Goal: Task Accomplishment & Management: Use online tool/utility

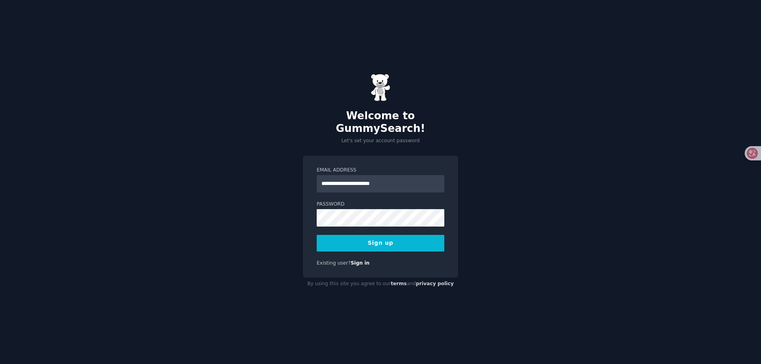
type input "**********"
click at [46, 129] on div "**********" at bounding box center [380, 182] width 761 height 364
click at [170, 123] on div "**********" at bounding box center [380, 182] width 761 height 364
click at [390, 238] on button "Sign up" at bounding box center [381, 243] width 128 height 17
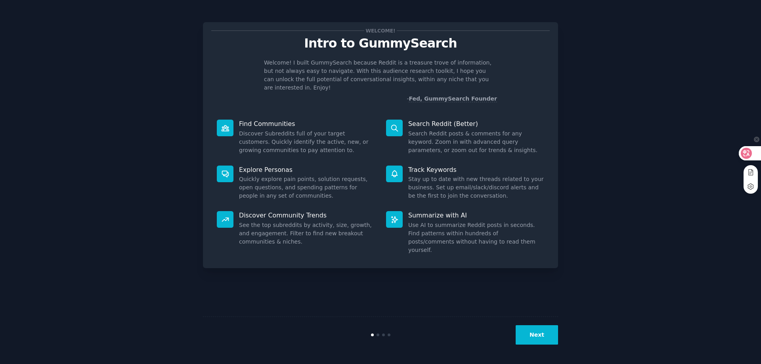
click at [744, 152] on icon at bounding box center [746, 153] width 7 height 6
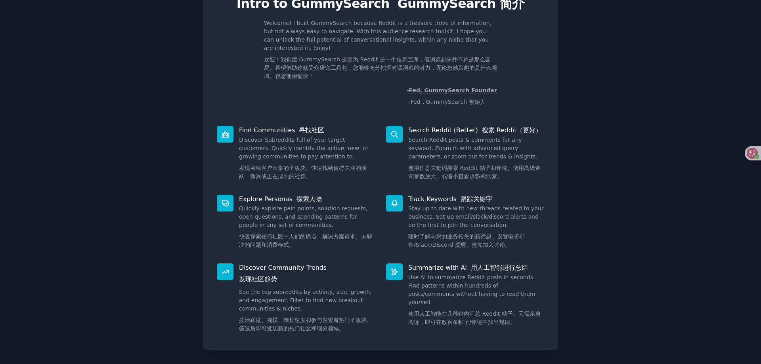
scroll to position [79, 0]
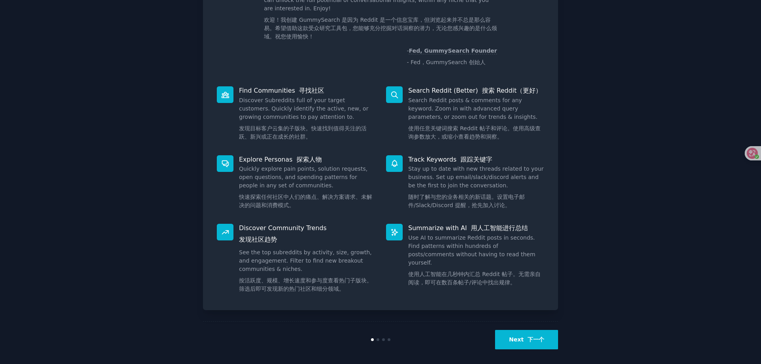
click at [533, 340] on font "下一个" at bounding box center [535, 339] width 17 height 6
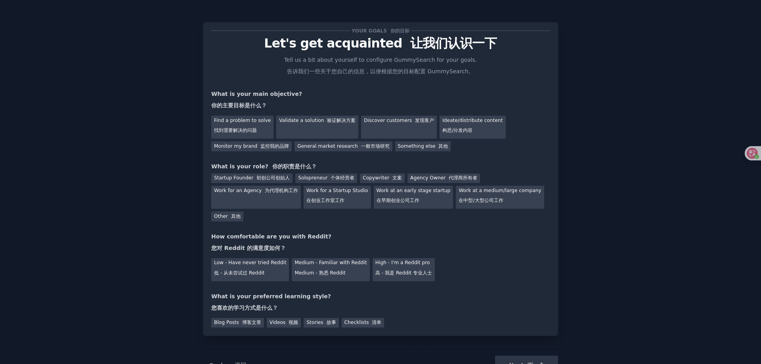
scroll to position [31, 0]
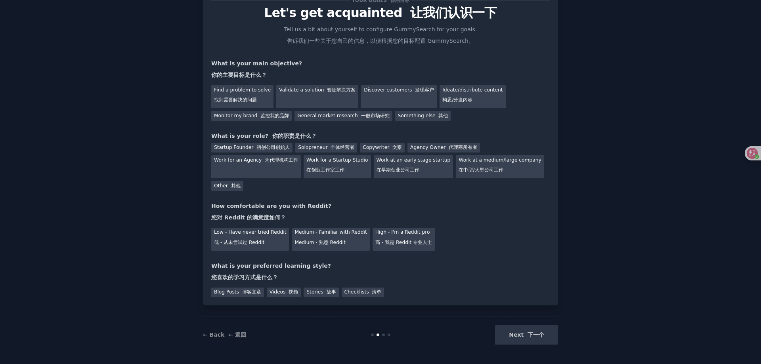
click at [543, 334] on div "Next 下一个" at bounding box center [499, 334] width 118 height 19
click at [529, 334] on div "Next 下一个" at bounding box center [499, 334] width 118 height 19
click at [155, 144] on div "Your goals 你的目标 Let's get acquainted 让我们认识一下 Tell us a bit about yourself to co…" at bounding box center [380, 167] width 739 height 373
click at [523, 333] on div "Next 下一个" at bounding box center [499, 334] width 118 height 19
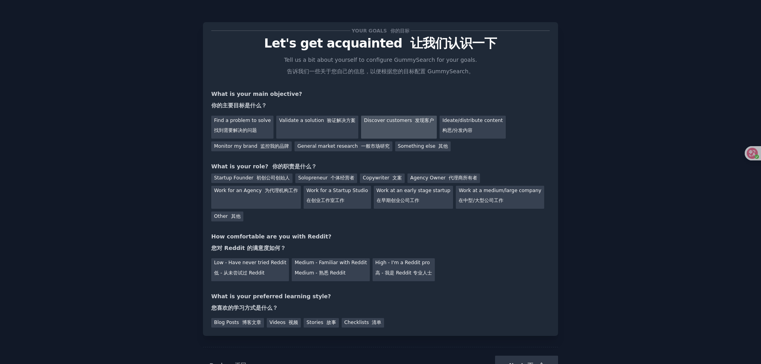
click at [401, 127] on div "Discover customers 发现客户" at bounding box center [399, 127] width 76 height 23
click at [337, 176] on font "个体经营者" at bounding box center [343, 178] width 24 height 6
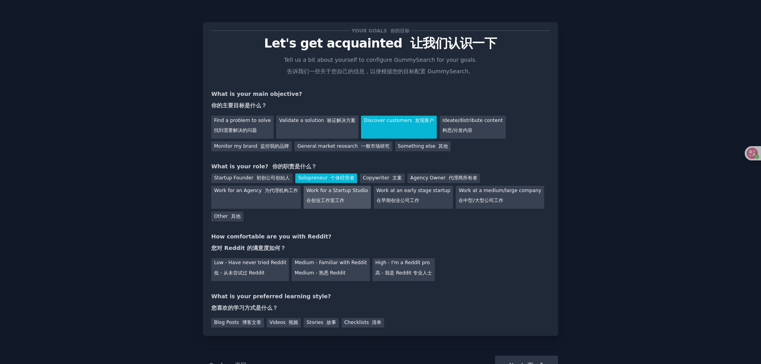
click at [333, 201] on font "在创业工作室工作" at bounding box center [325, 201] width 38 height 6
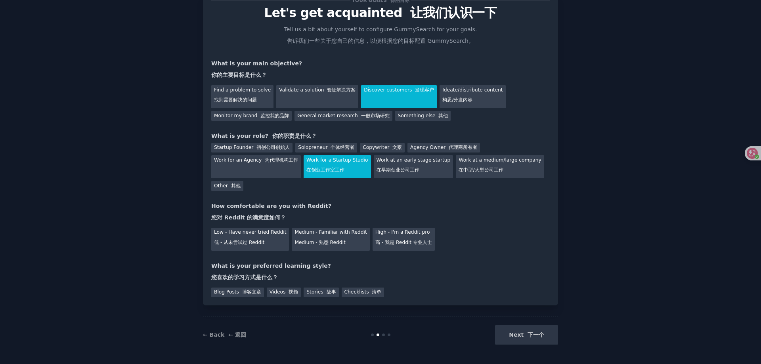
click at [533, 335] on div "Next 下一个" at bounding box center [499, 334] width 118 height 19
click at [317, 292] on div "Stories 故事" at bounding box center [321, 293] width 35 height 10
click at [242, 293] on font "博客文章" at bounding box center [251, 292] width 19 height 6
click at [276, 292] on div "Videos 视频" at bounding box center [284, 293] width 34 height 10
click at [529, 337] on div "Next 下一个" at bounding box center [499, 334] width 118 height 19
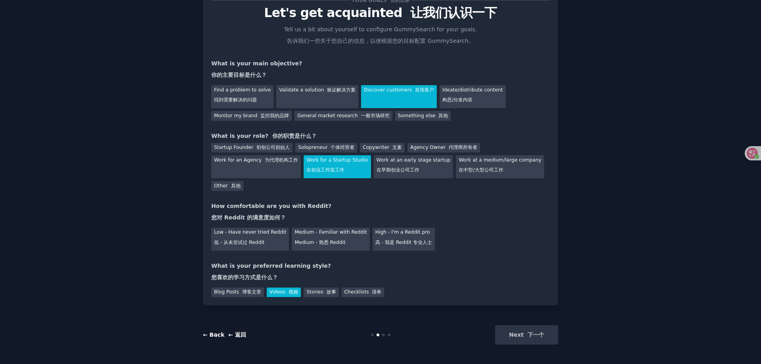
click at [212, 336] on link "← Back ← 返回" at bounding box center [224, 335] width 43 height 6
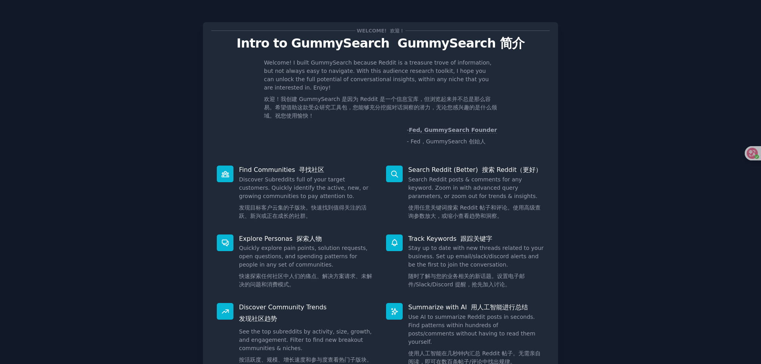
click at [505, 194] on dd "Search Reddit posts & comments for any keyword. Zoom in with advanced query par…" at bounding box center [476, 200] width 136 height 48
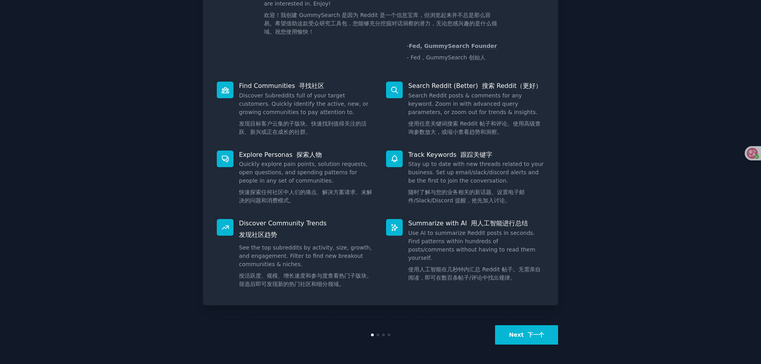
click at [522, 329] on button "Next 下一个" at bounding box center [526, 334] width 63 height 19
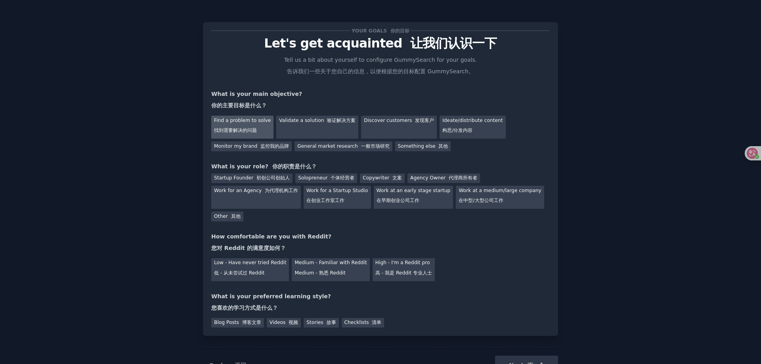
click at [237, 134] on font "找到需要解决的问题" at bounding box center [235, 130] width 43 height 7
click at [328, 180] on font at bounding box center [329, 178] width 3 height 6
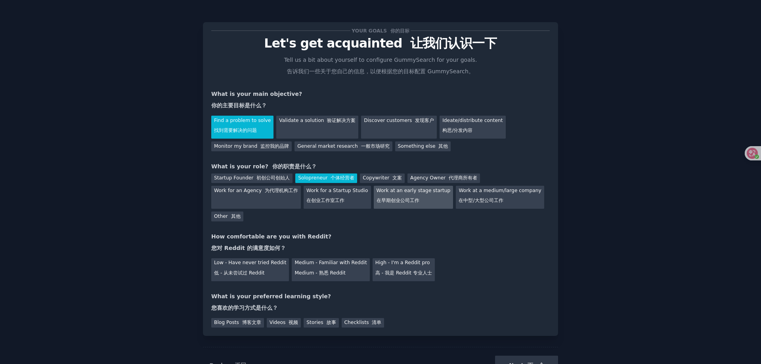
click at [402, 208] on div "Work at an early stage startup 在早期创业公司工作" at bounding box center [414, 197] width 80 height 23
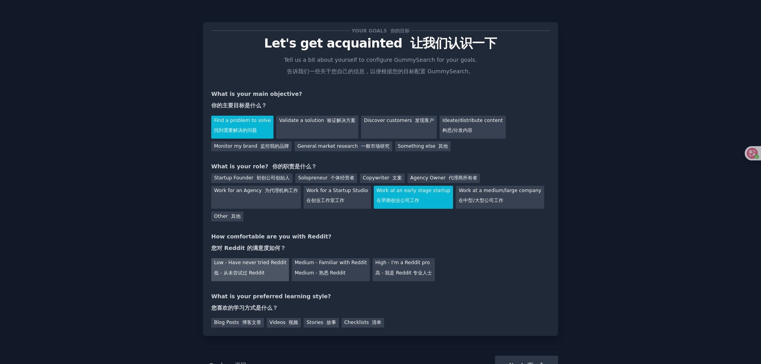
click at [267, 269] on div "Low - Have never tried Reddit 低 - 从未尝试过 Reddit" at bounding box center [250, 269] width 78 height 23
click at [277, 321] on div "Videos 视频" at bounding box center [284, 323] width 34 height 10
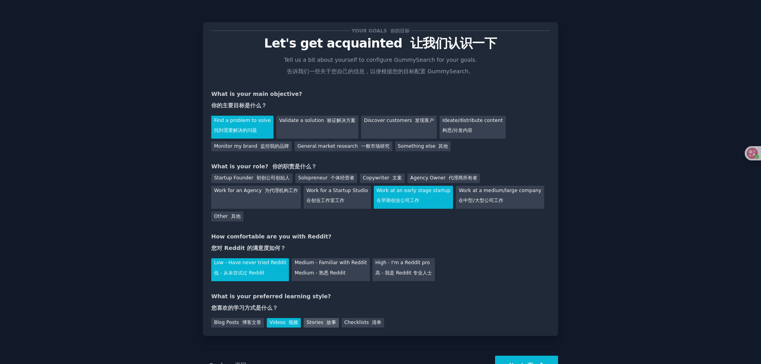
click at [329, 324] on font "故事" at bounding box center [332, 323] width 10 height 6
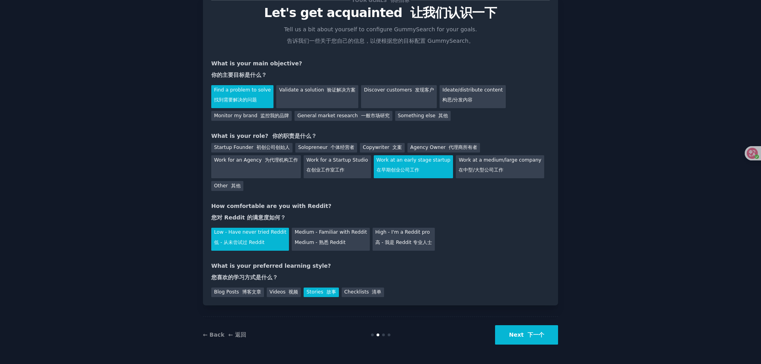
click at [528, 336] on font "下一个" at bounding box center [535, 335] width 17 height 6
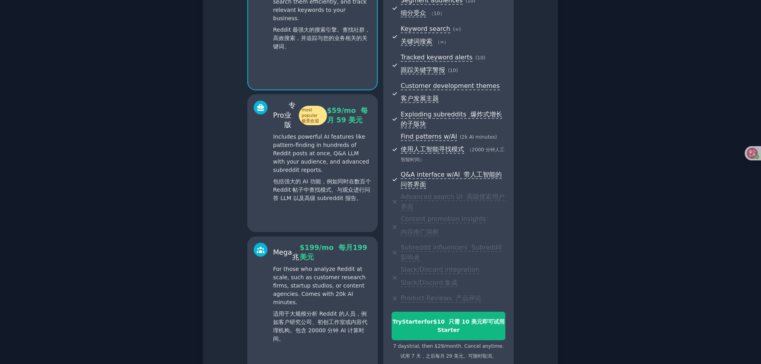
scroll to position [235, 0]
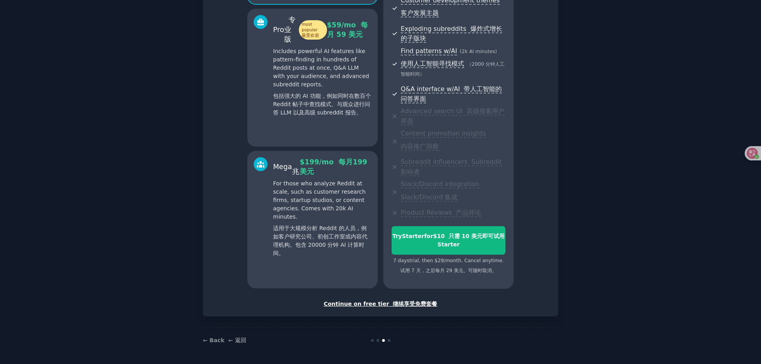
click at [398, 306] on font "继续享受免费套餐" at bounding box center [415, 304] width 44 height 6
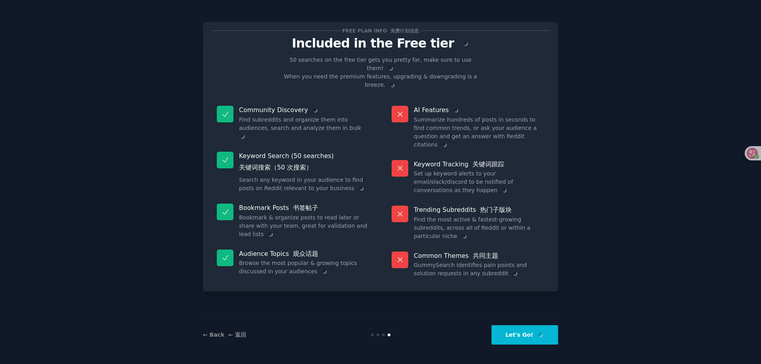
click at [528, 334] on button "Let's Go!" at bounding box center [524, 334] width 67 height 19
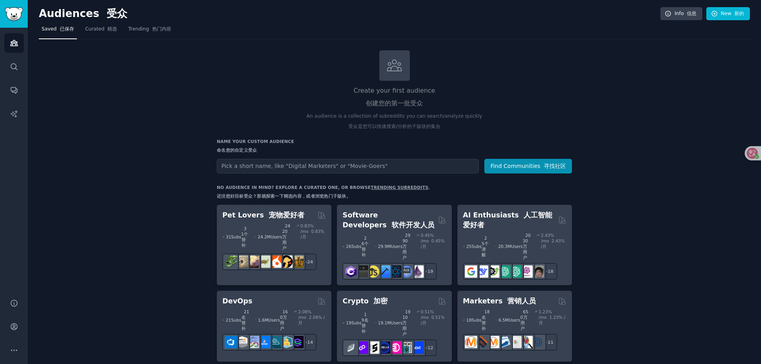
drag, startPoint x: 633, startPoint y: 74, endPoint x: 54, endPoint y: 13, distance: 582.2
click at [54, 13] on h2 "Audiences 受众" at bounding box center [349, 14] width 621 height 13
click at [11, 13] on img "Sidebar" at bounding box center [14, 14] width 18 height 14
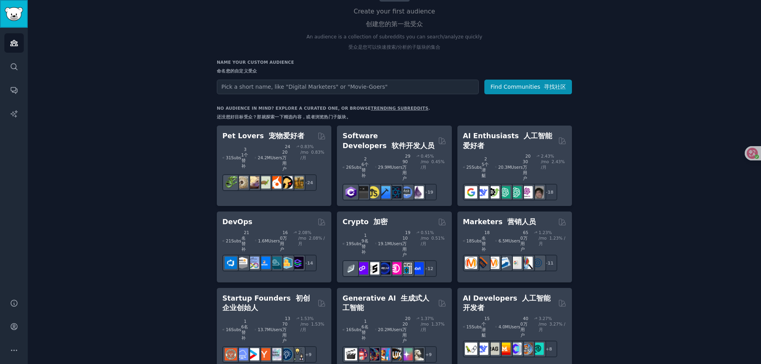
scroll to position [119, 0]
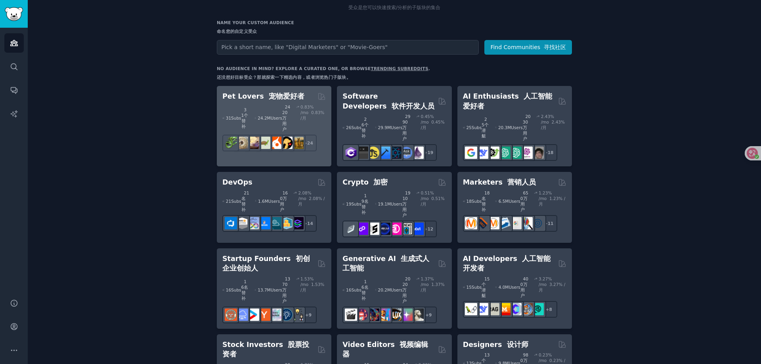
click at [269, 98] on font "宠物爱好者" at bounding box center [287, 96] width 36 height 8
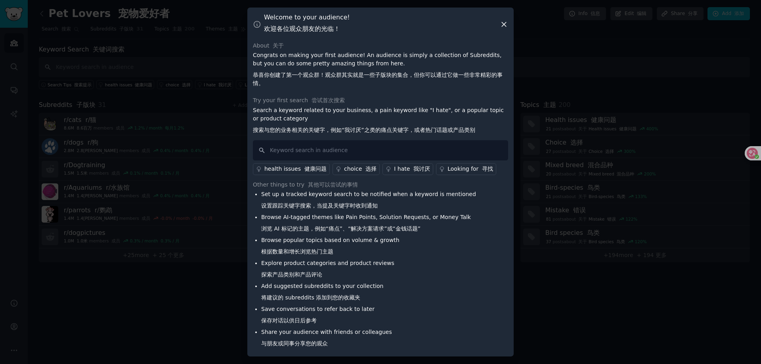
click at [501, 24] on icon at bounding box center [504, 24] width 8 height 8
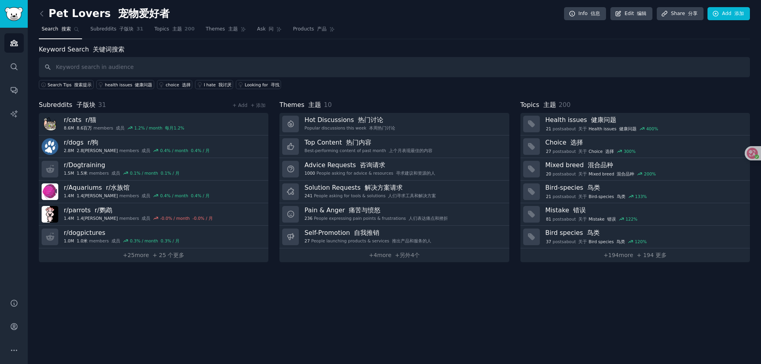
click at [48, 31] on span "Search 搜索" at bounding box center [56, 29] width 29 height 7
click at [40, 12] on icon at bounding box center [42, 14] width 8 height 8
